Goal: Information Seeking & Learning: Learn about a topic

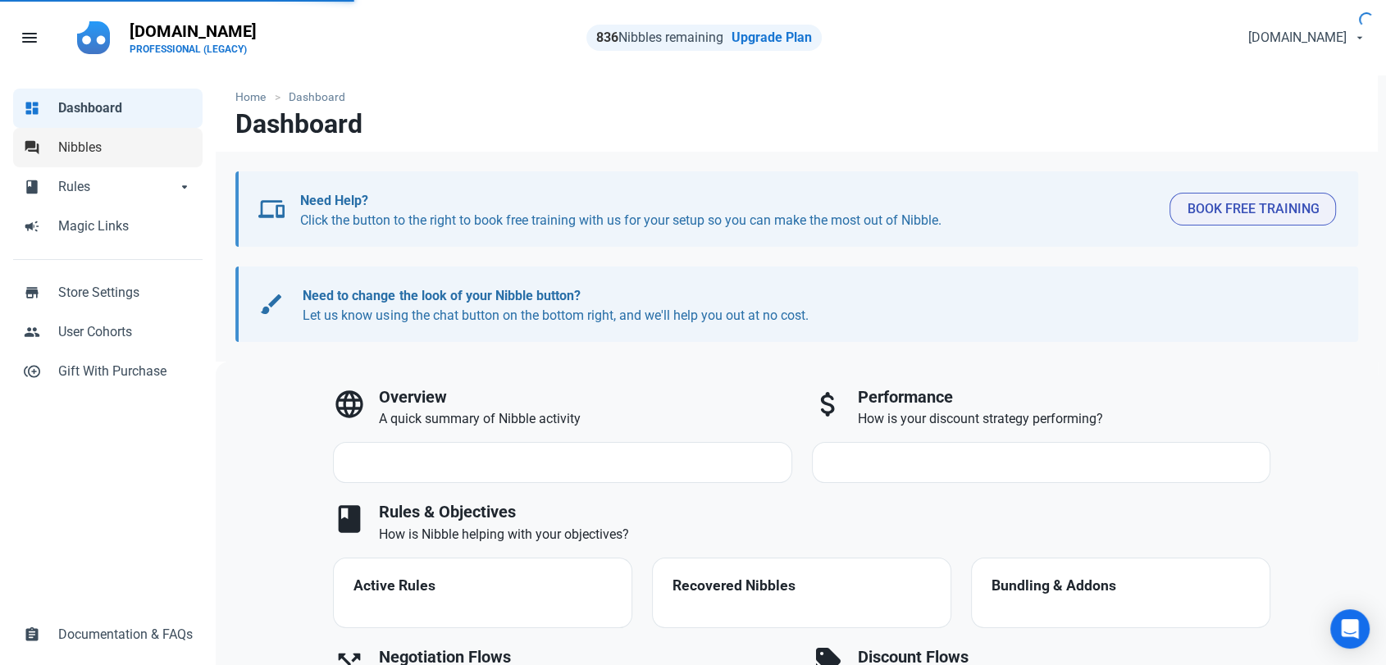
select select "7d"
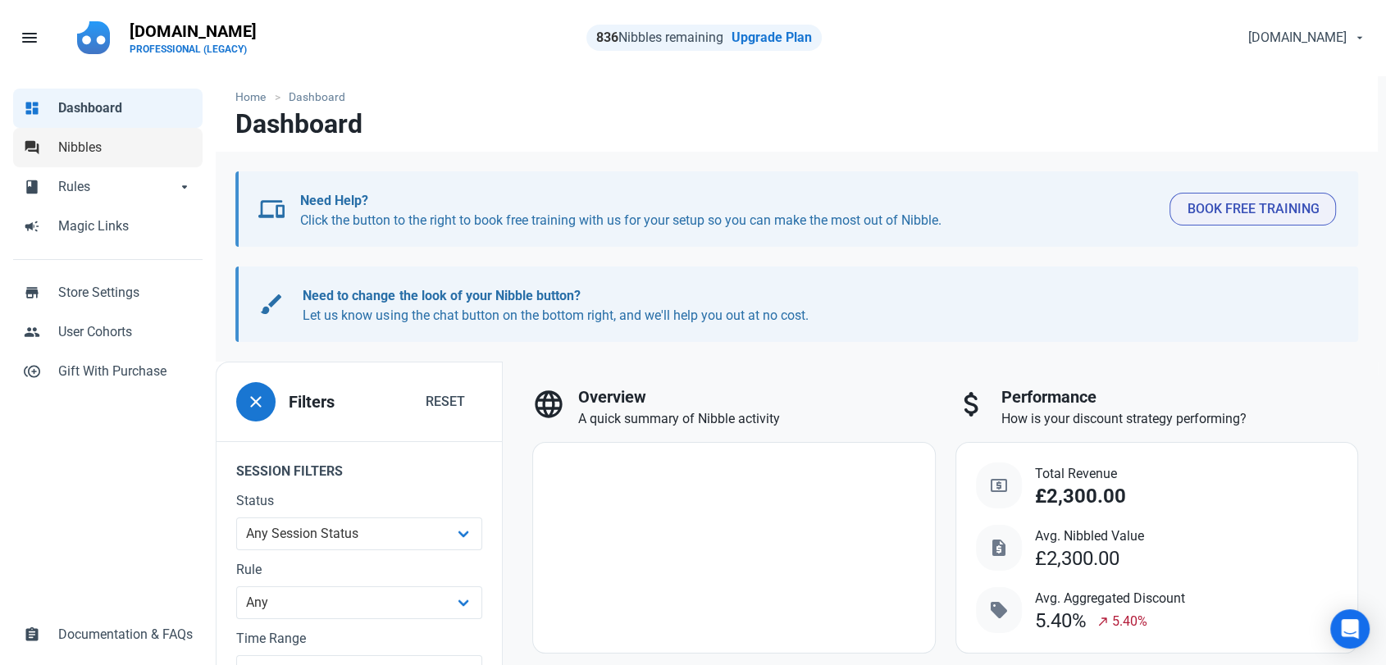
click at [94, 154] on span "Nibbles" at bounding box center [125, 148] width 134 height 20
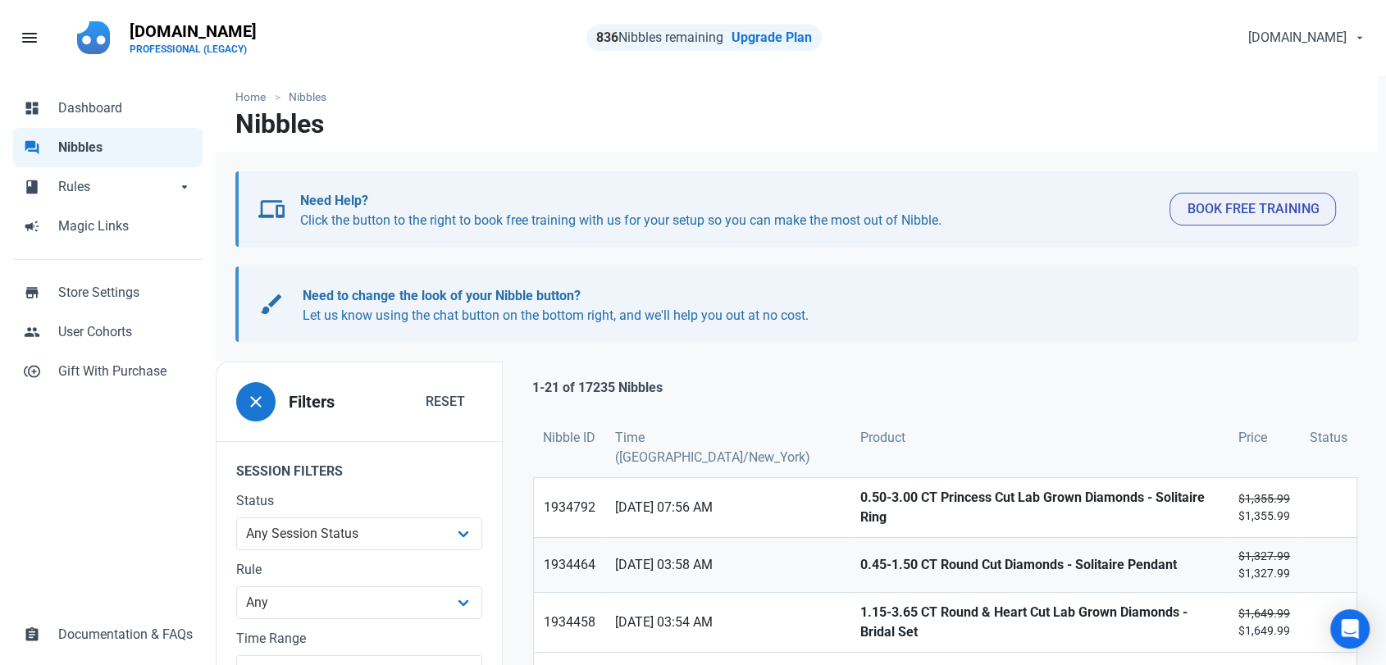
scroll to position [91, 0]
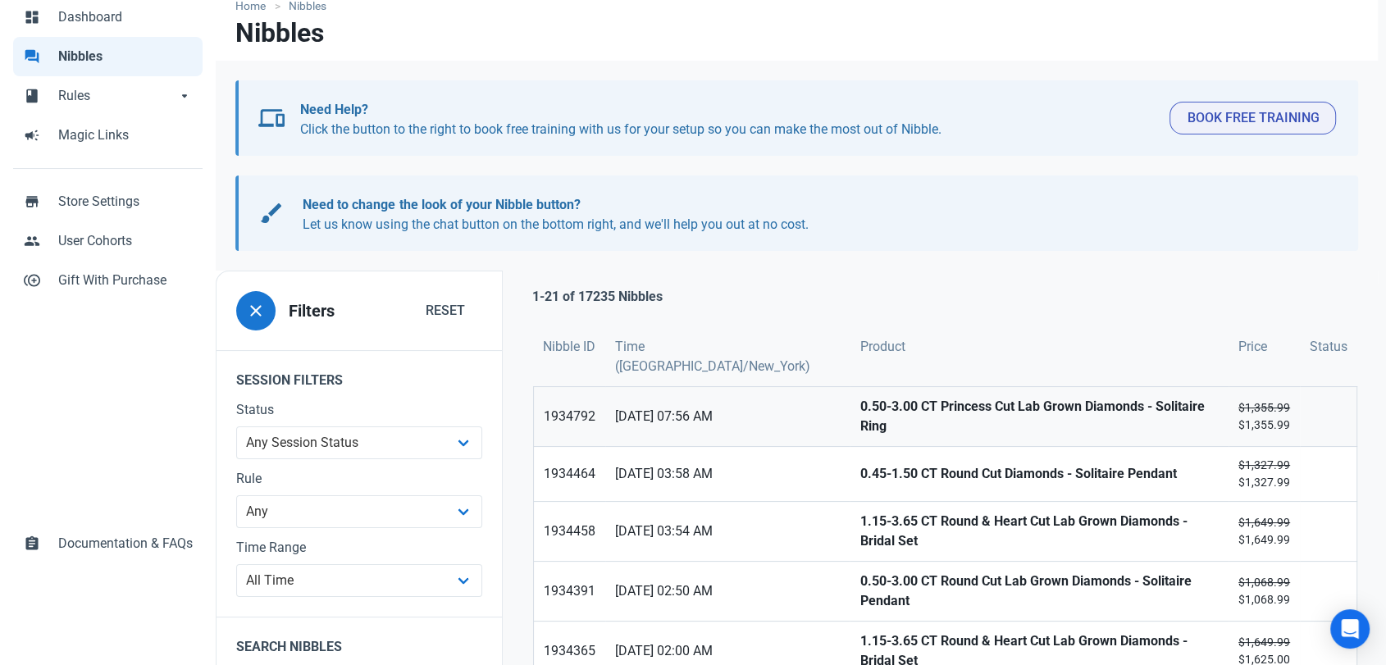
click at [859, 397] on strong "0.50-3.00 CT Princess Cut Lab Grown Diamonds - Solitaire Ring" at bounding box center [1038, 416] width 359 height 39
click at [849, 447] on link "0.45-1.50 CT Round Cut Diamonds - Solitaire Pendant" at bounding box center [1038, 474] width 379 height 54
click at [859, 512] on strong "1.15-3.65 CT Round & Heart Cut Lab Grown Diamonds - Bridal Set" at bounding box center [1038, 531] width 359 height 39
click at [859, 572] on strong "0.50-3.00 CT Round Cut Lab Grown Diamonds - Solitaire Pendant" at bounding box center [1038, 591] width 359 height 39
click at [859, 631] on strong "1.15-3.65 CT Round & Heart Cut Lab Grown Diamonds - Bridal Set" at bounding box center [1038, 650] width 359 height 39
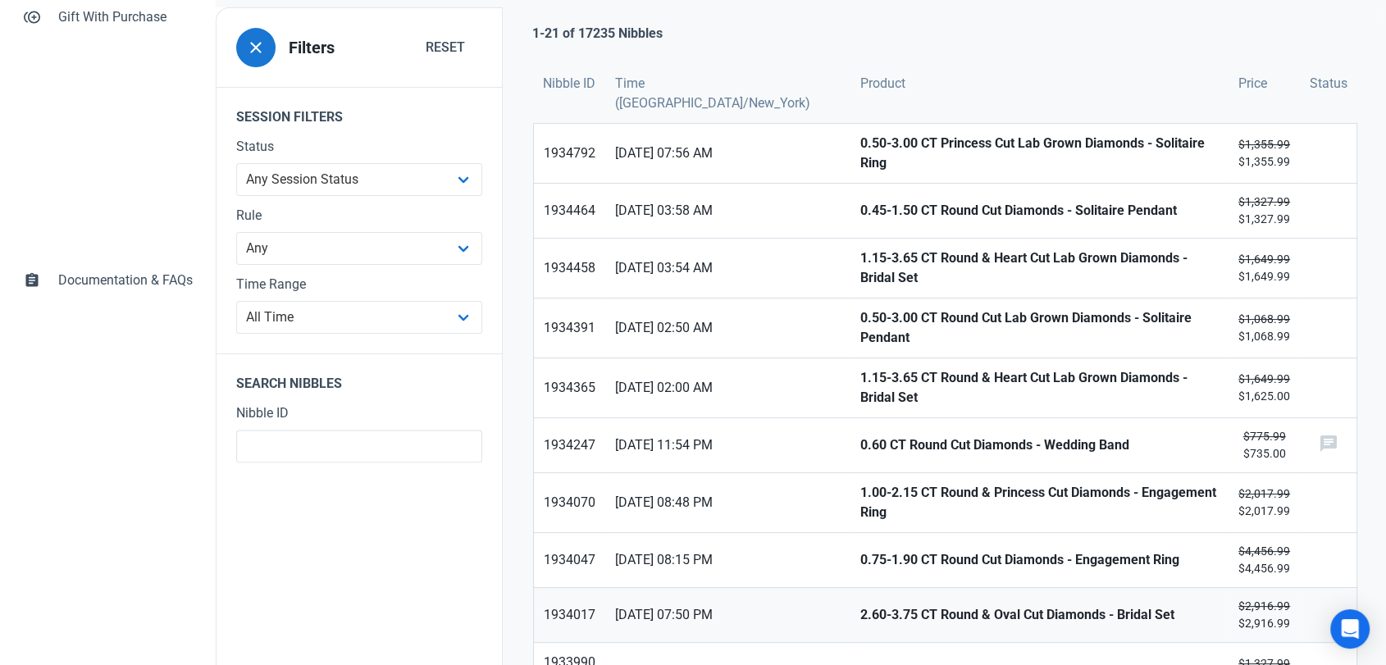
scroll to position [364, 0]
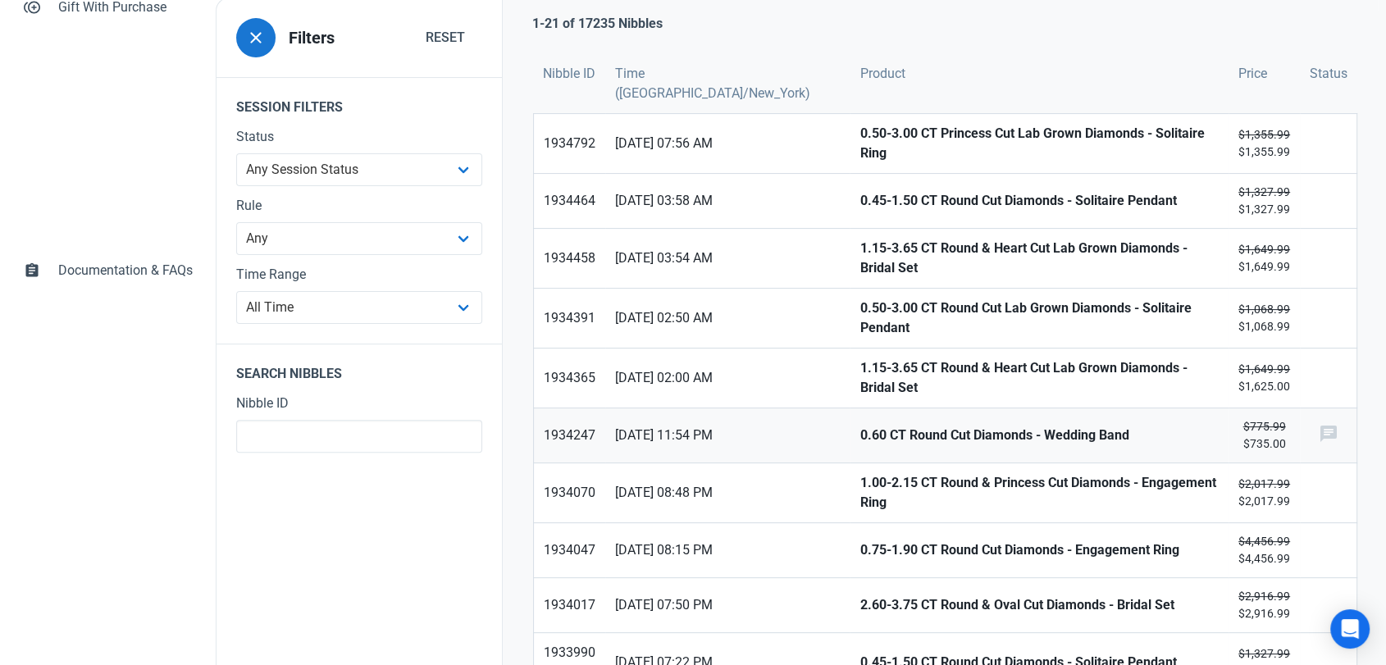
click at [859, 426] on strong "0.60 CT Round Cut Diamonds - Wedding Band" at bounding box center [1038, 436] width 359 height 20
click at [859, 473] on strong "1.00-2.15 CT Round & Princess Cut Diamonds - Engagement Ring" at bounding box center [1038, 492] width 359 height 39
click at [859, 540] on strong "0.75-1.90 CT Round Cut Diamonds - Engagement Ring" at bounding box center [1038, 550] width 359 height 20
click at [859, 595] on strong "2.60-3.75 CT Round & Oval Cut Diamonds - Bridal Set" at bounding box center [1038, 605] width 359 height 20
click at [859, 653] on strong "0.45-1.50 CT Round Cut Diamonds - Solitaire Pendant" at bounding box center [1038, 663] width 359 height 20
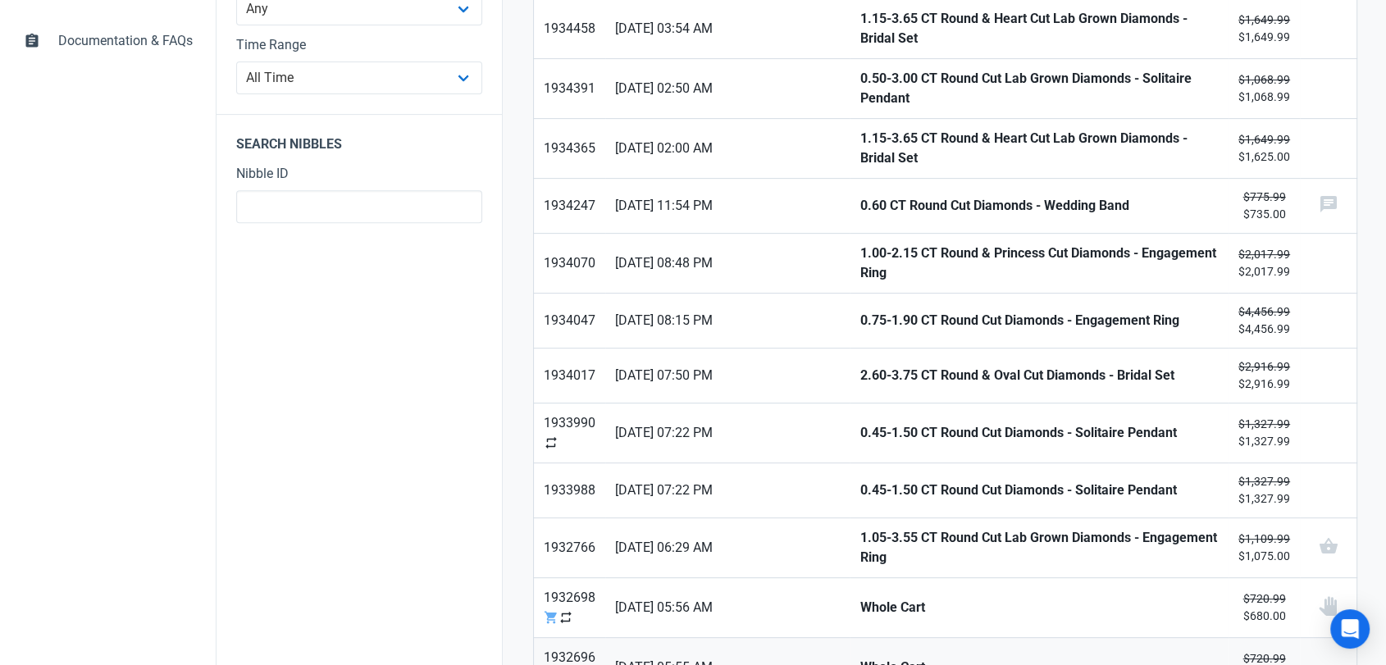
scroll to position [637, 0]
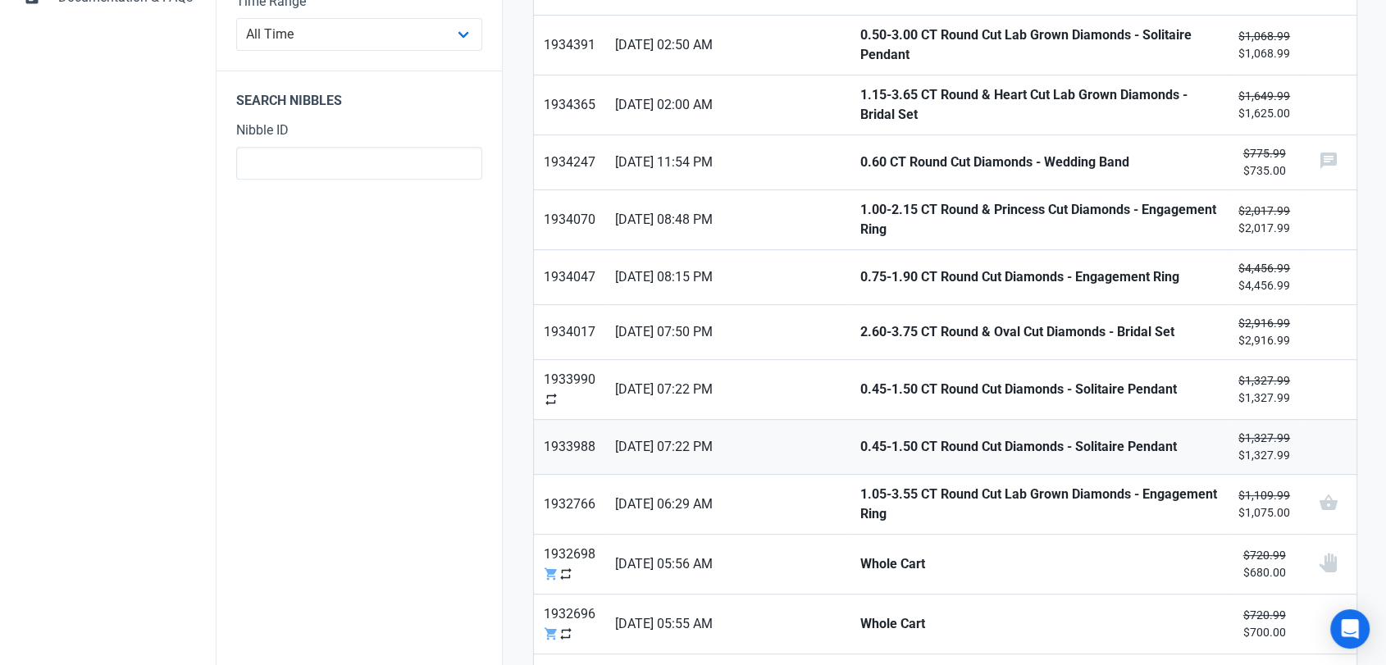
click at [859, 437] on strong "0.45-1.50 CT Round Cut Diamonds - Solitaire Pendant" at bounding box center [1038, 447] width 359 height 20
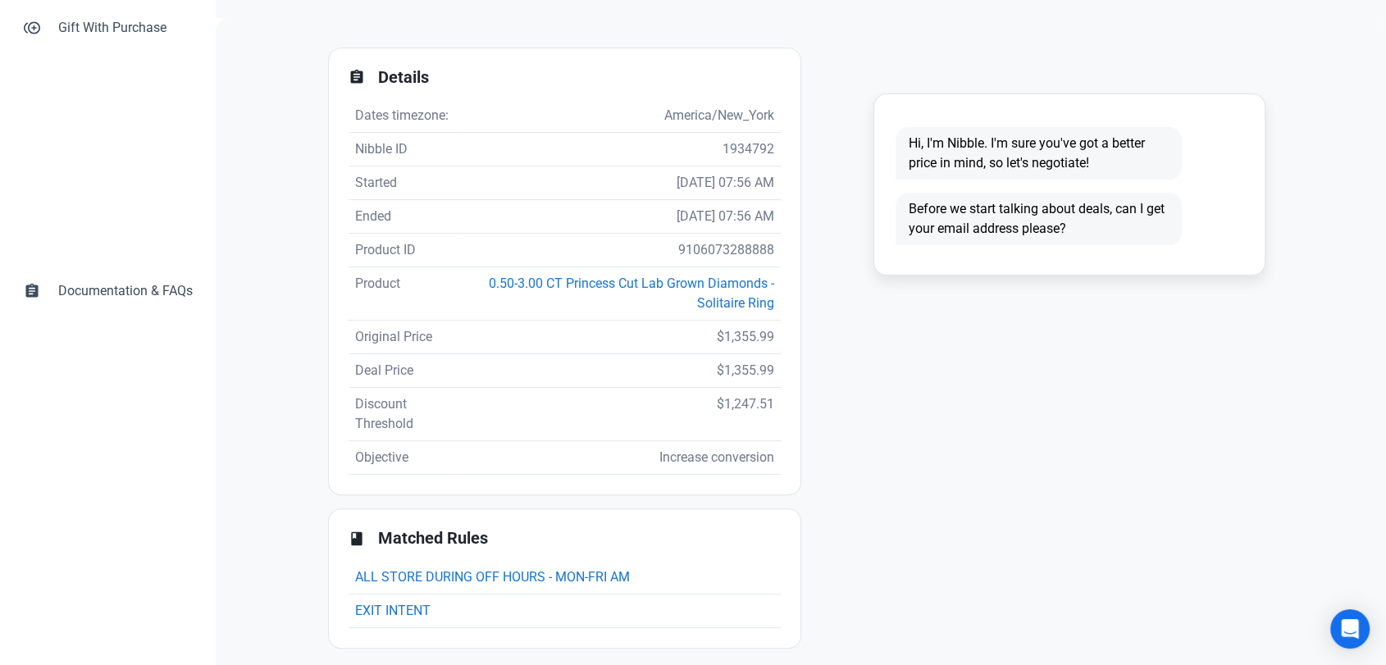
scroll to position [354, 0]
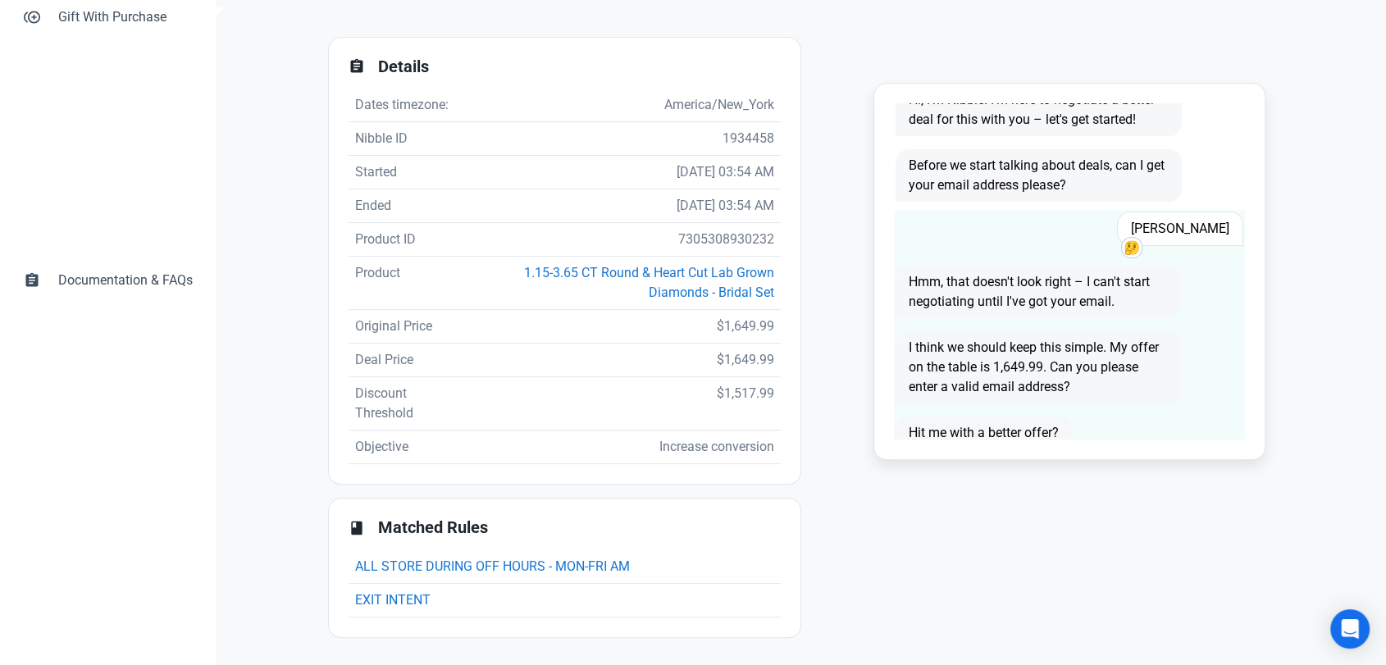
scroll to position [53, 0]
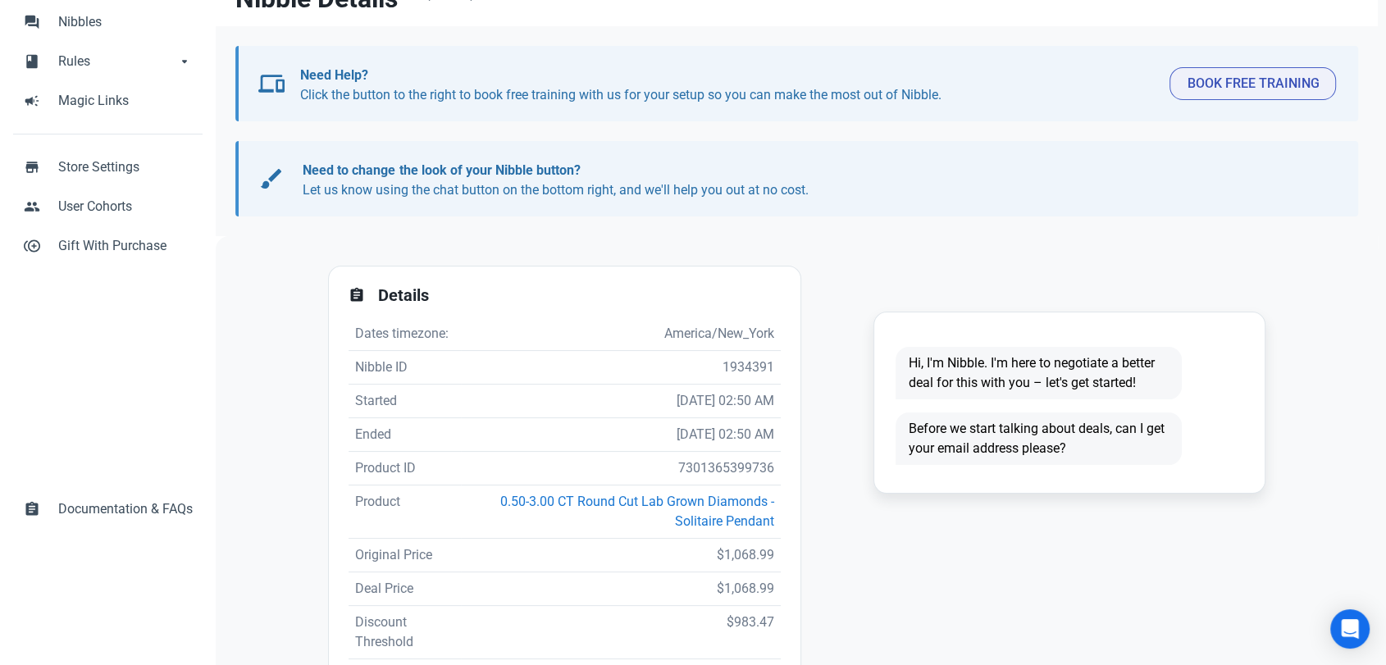
scroll to position [354, 0]
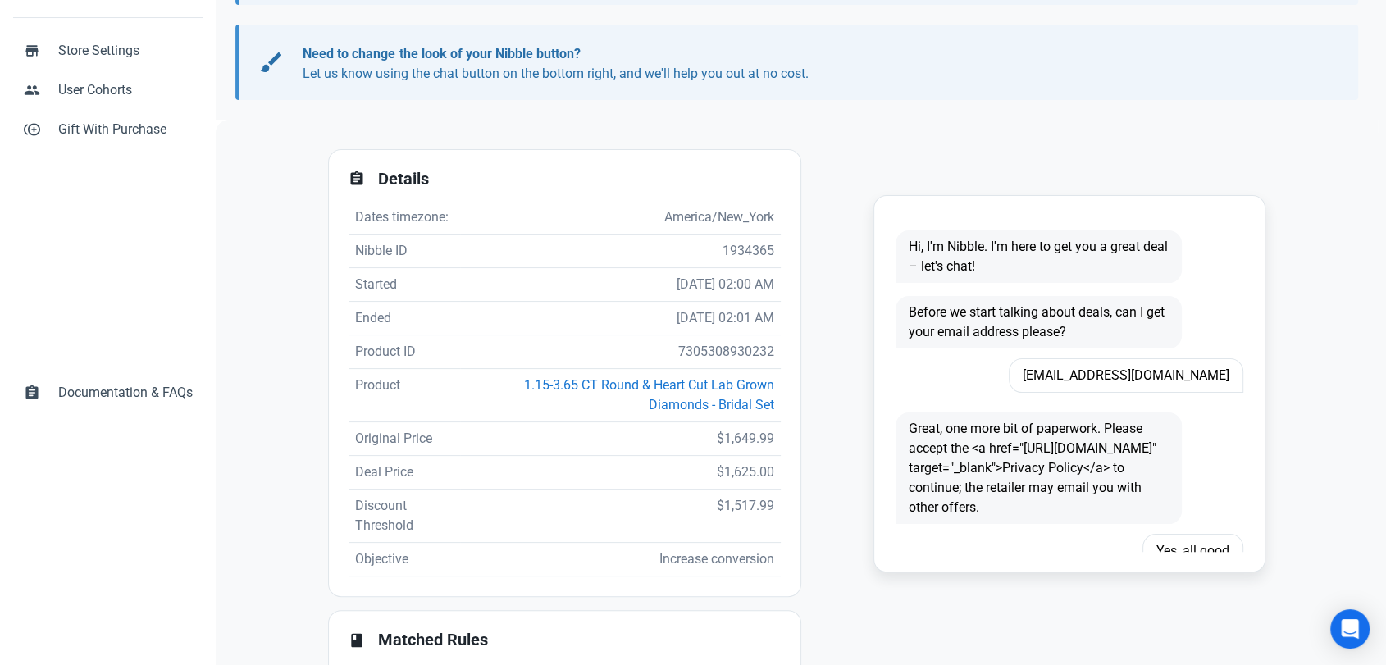
scroll to position [354, 0]
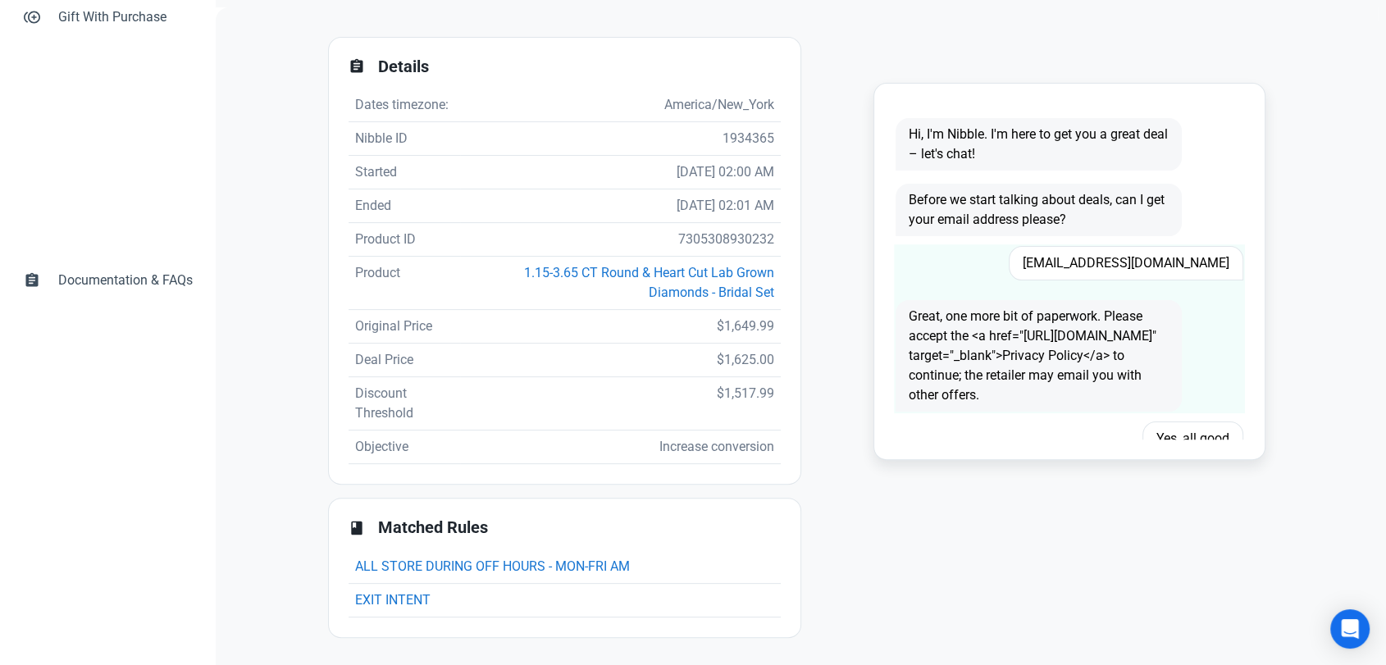
click at [1089, 242] on div "annebeevalentine@gmail.com" at bounding box center [1100, 263] width 306 height 54
click at [1093, 257] on span "annebeevalentine@gmail.com" at bounding box center [1126, 263] width 235 height 34
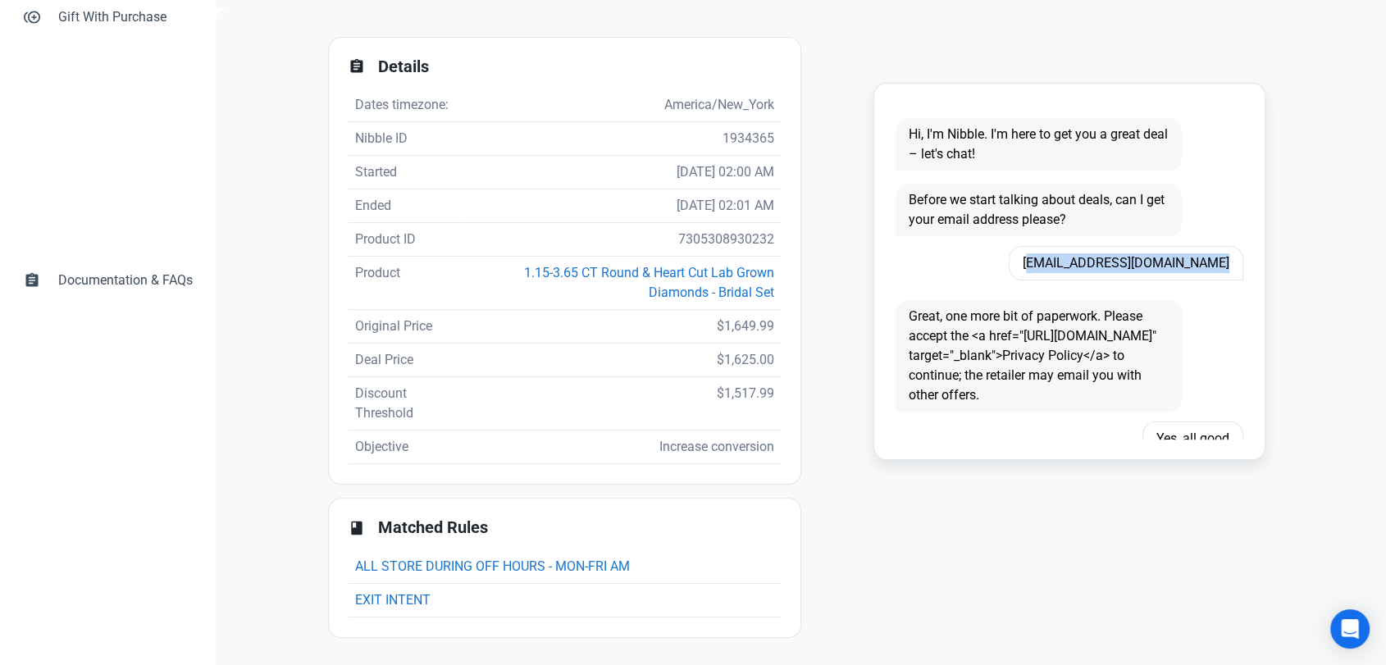
copy span "annebeevalentine@gmail.com"
click at [711, 238] on td "7305308930232" at bounding box center [620, 240] width 321 height 34
copy td "7305308930232"
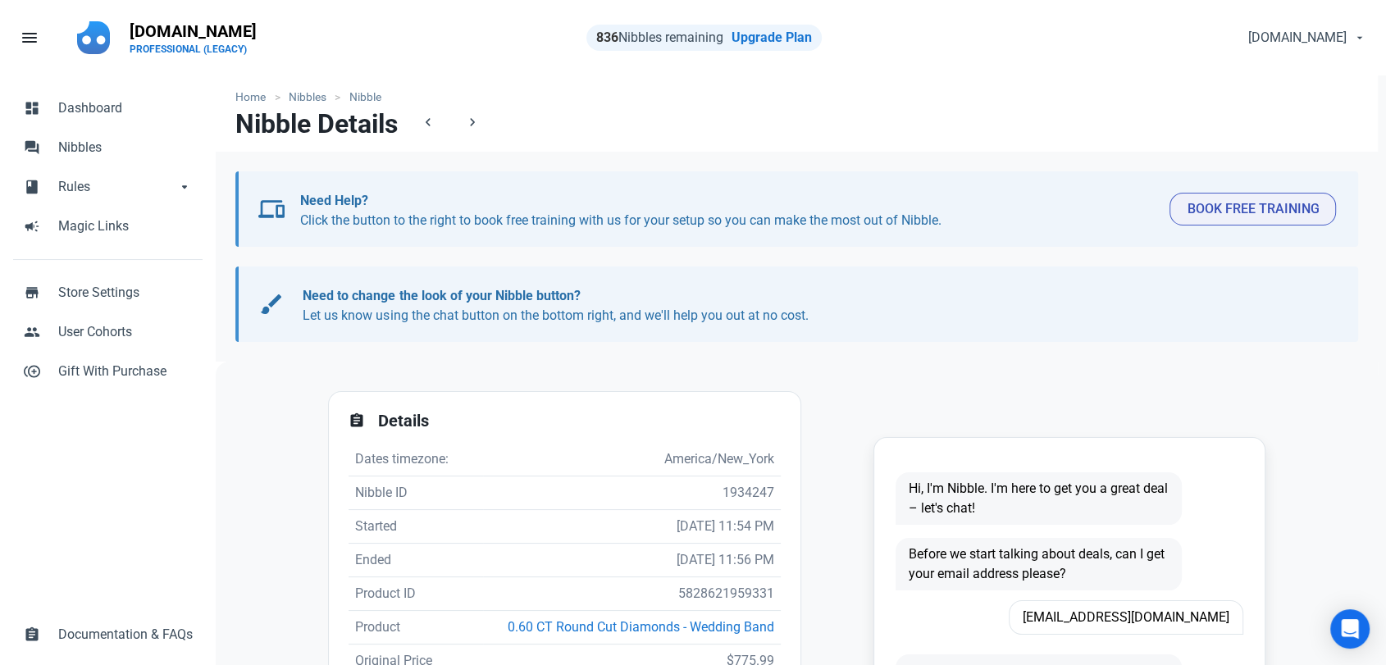
scroll to position [273, 0]
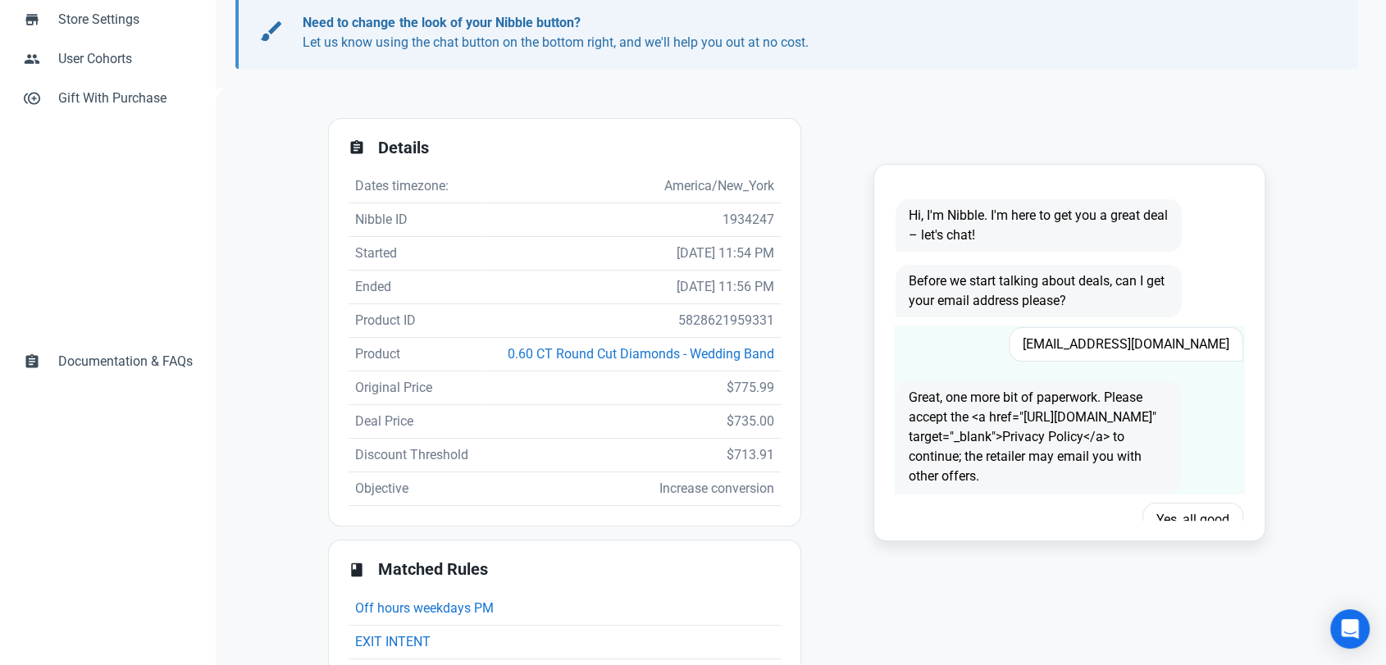
click at [1132, 344] on span "Robinelise66@yahoo.com" at bounding box center [1126, 344] width 235 height 34
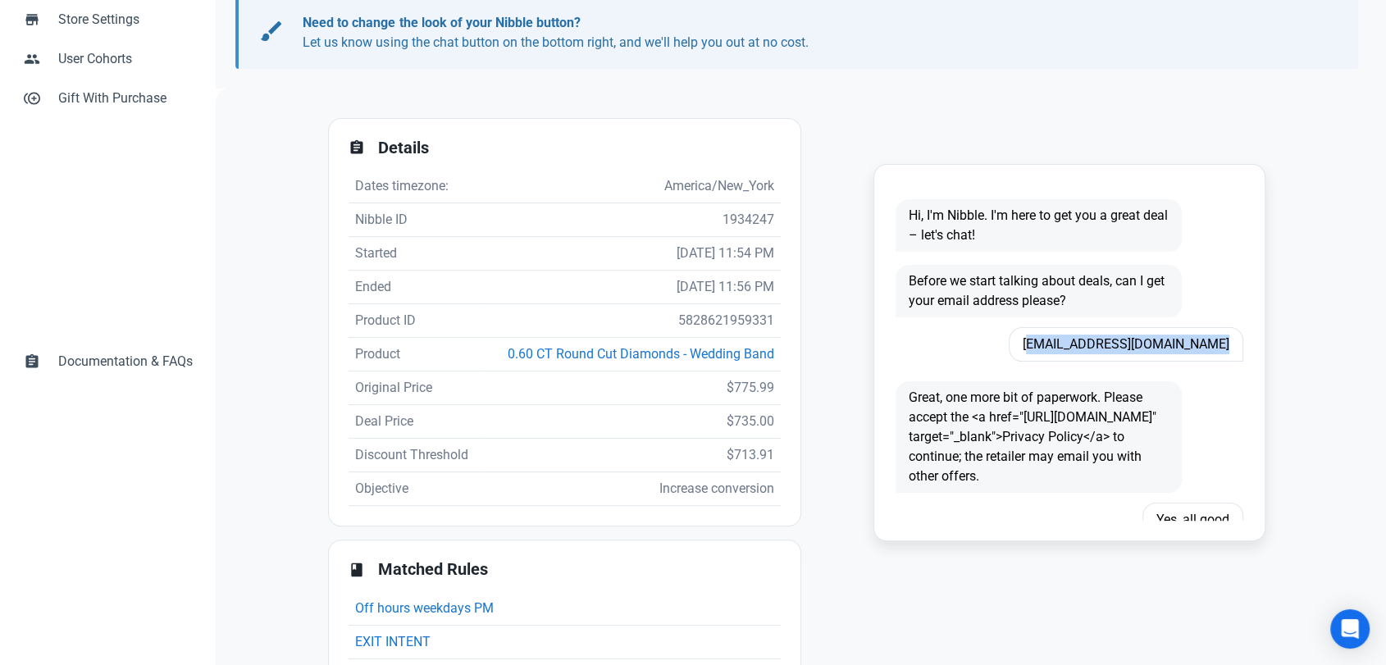
copy span "Robinelise66@yahoo.com"
click at [734, 314] on td "5828621959331" at bounding box center [632, 321] width 298 height 34
copy td "5828621959331"
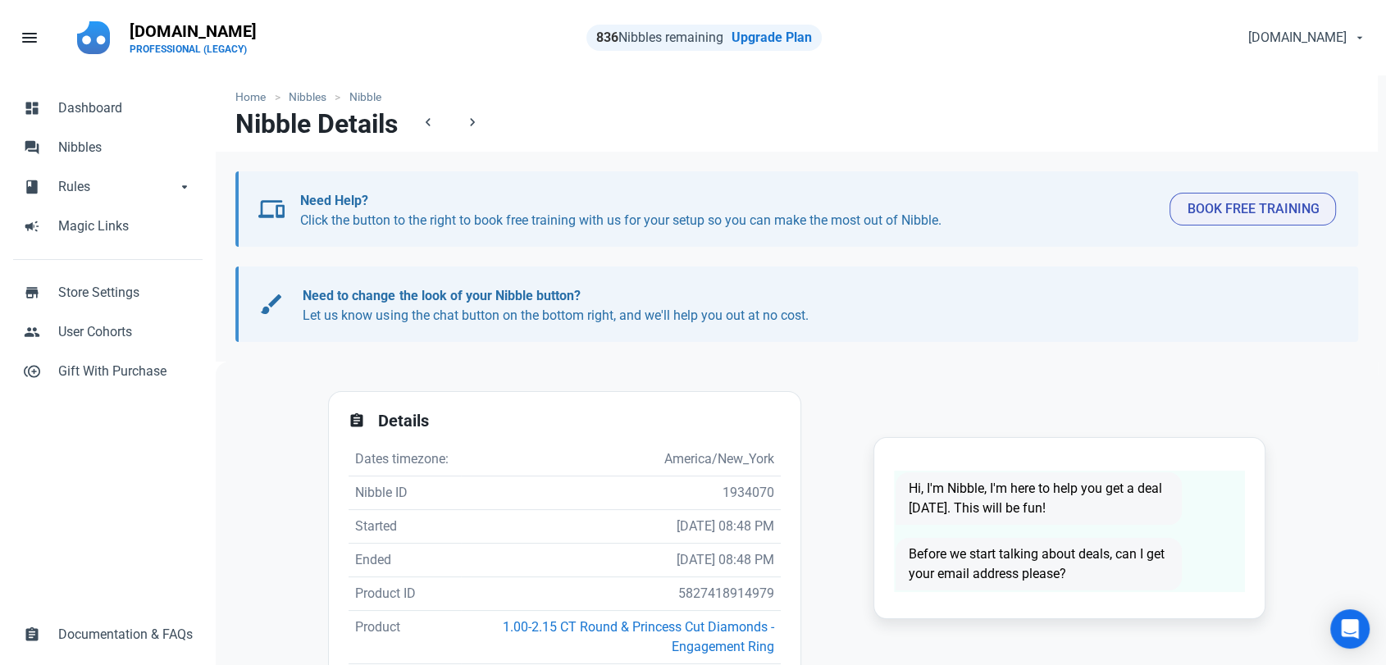
scroll to position [2, 0]
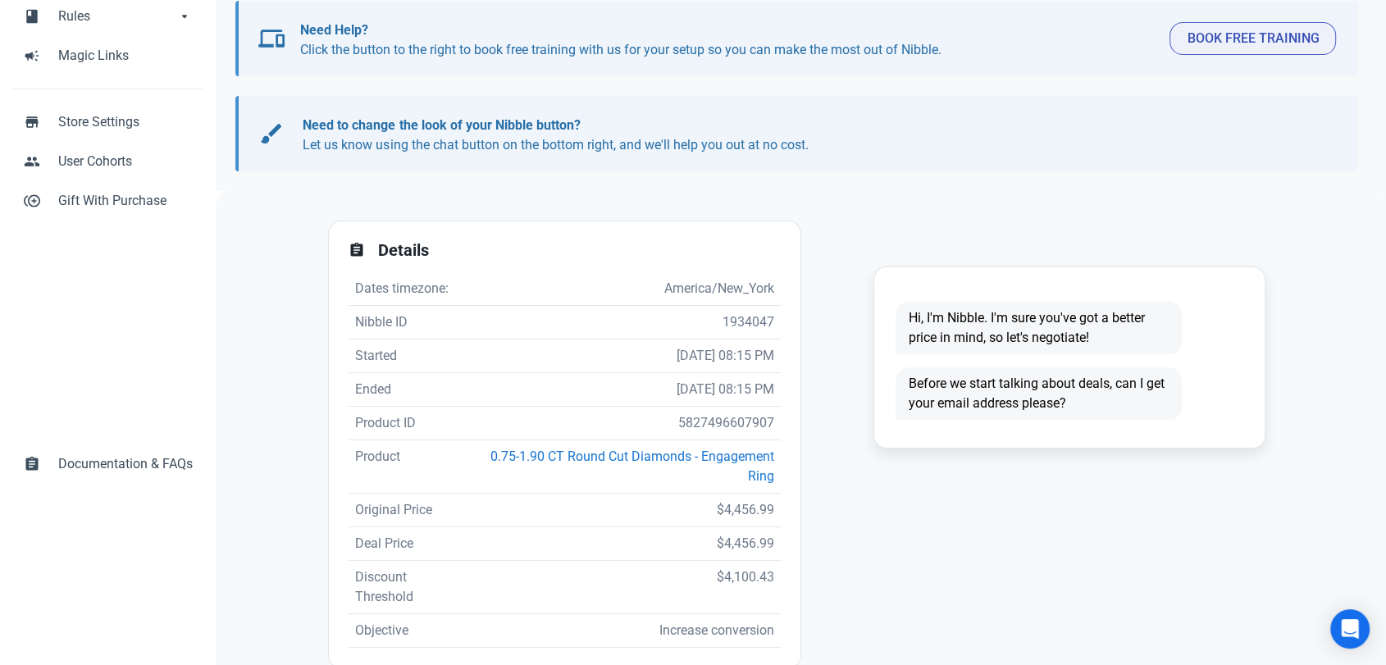
scroll to position [182, 0]
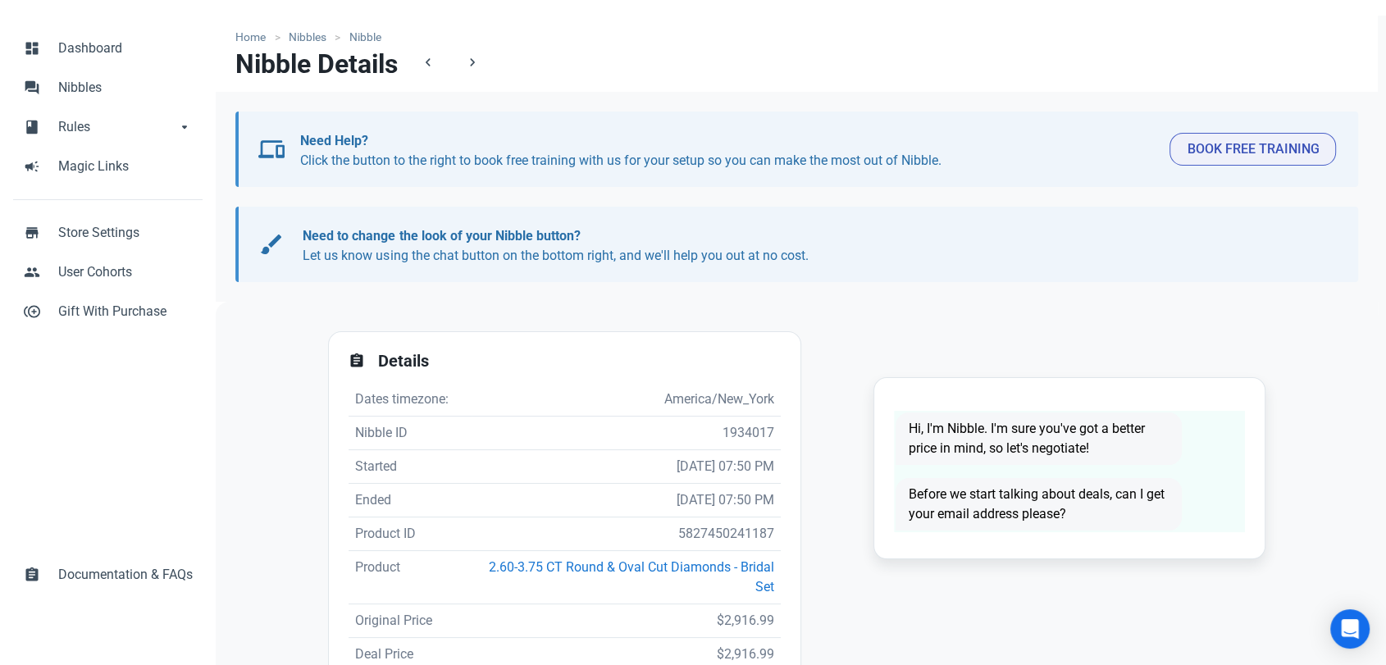
scroll to position [182, 0]
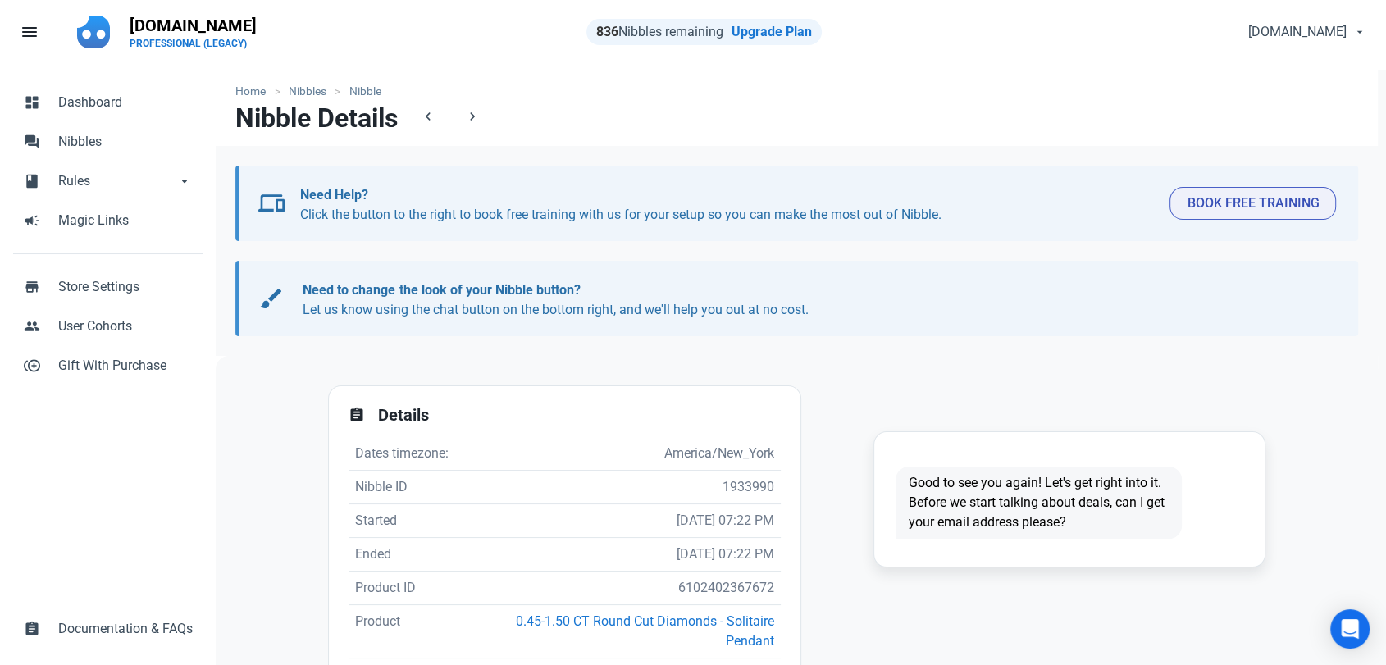
scroll to position [182, 0]
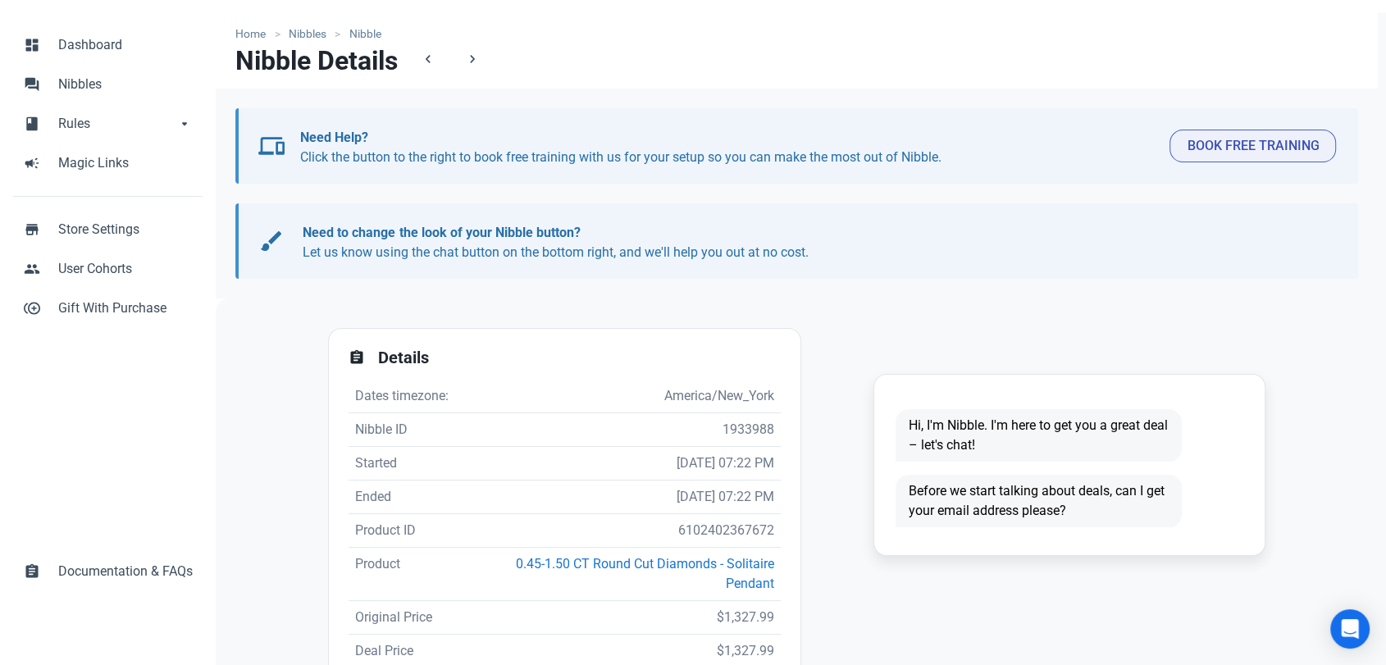
scroll to position [182, 0]
